Goal: Information Seeking & Learning: Learn about a topic

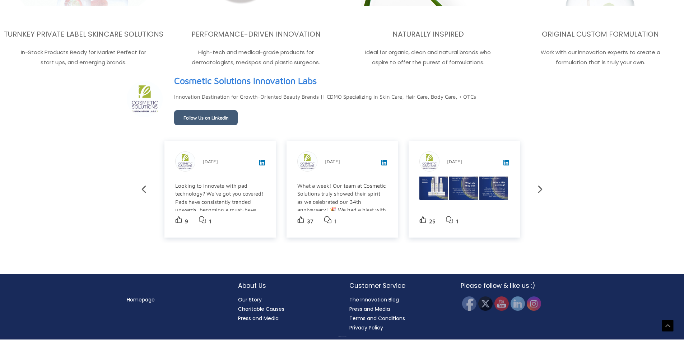
scroll to position [1257, 0]
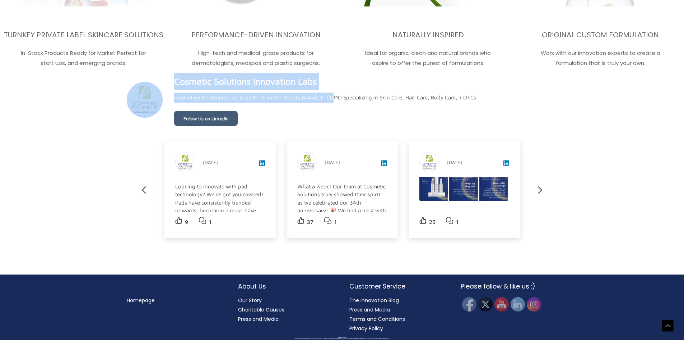
drag, startPoint x: 165, startPoint y: 79, endPoint x: 333, endPoint y: 87, distance: 168.9
click at [333, 87] on div "Cosmetic Solutions Innovation Labs Personal Care Product Manufacturing • Boca R…" at bounding box center [342, 99] width 431 height 53
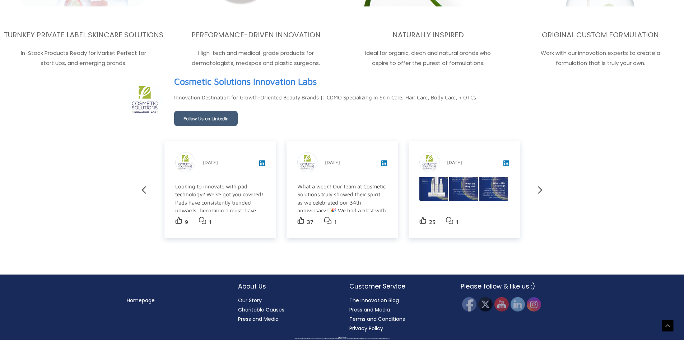
click at [336, 84] on div "Cosmetic Solutions Innovation Labs Personal Care Product Manufacturing • Boca R…" at bounding box center [325, 99] width 302 height 53
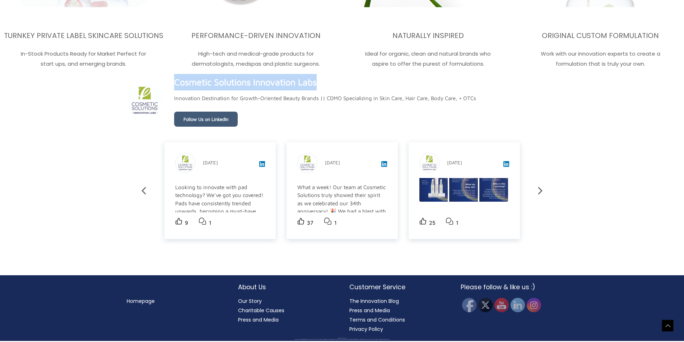
scroll to position [1270, 0]
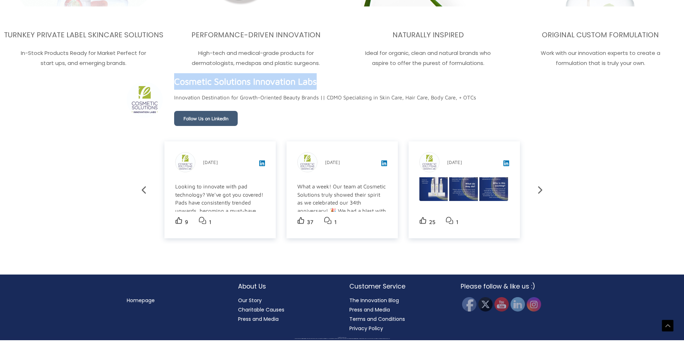
copy div "Cosmetic Solutions Innovation Labs"
drag, startPoint x: 328, startPoint y: 84, endPoint x: 163, endPoint y: 86, distance: 164.4
click at [163, 86] on div "Cosmetic Solutions Innovation Labs Personal Care Product Manufacturing • Boca R…" at bounding box center [342, 99] width 431 height 53
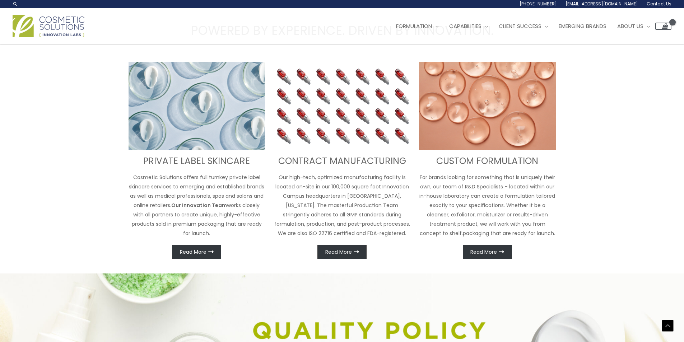
scroll to position [258, 0]
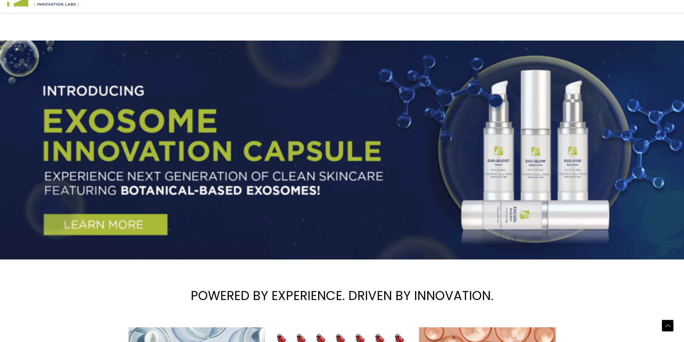
scroll to position [287, 0]
